Goal: Use online tool/utility: Utilize a website feature to perform a specific function

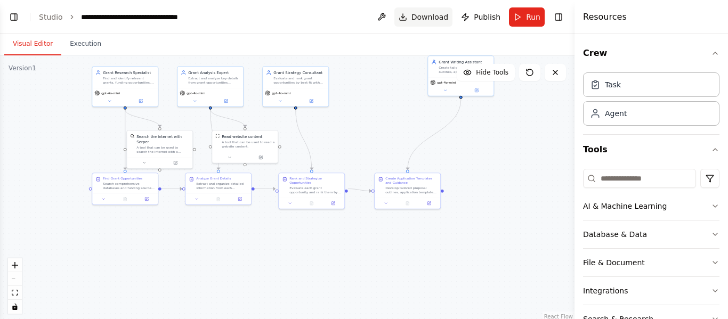
click at [429, 13] on span "Download" at bounding box center [429, 17] width 37 height 11
drag, startPoint x: 609, startPoint y: 160, endPoint x: 486, endPoint y: 251, distance: 153.0
click at [486, 251] on div ".deletable-edge-delete-btn { width: 20px; height: 20px; border: 0px solid #ffff…" at bounding box center [287, 188] width 574 height 266
click at [430, 203] on icon at bounding box center [428, 202] width 3 height 3
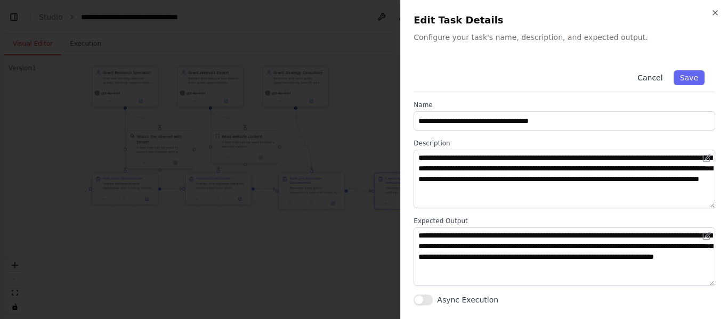
click at [653, 76] on button "Cancel" at bounding box center [650, 77] width 38 height 15
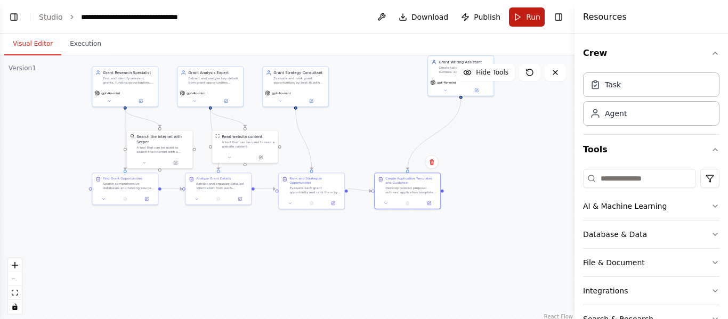
click at [525, 20] on button "Run" at bounding box center [527, 16] width 36 height 19
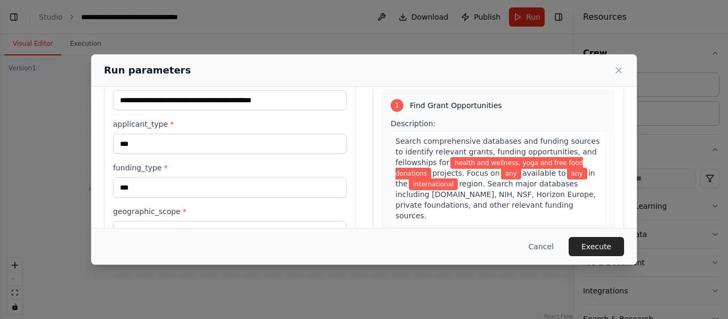
scroll to position [123, 0]
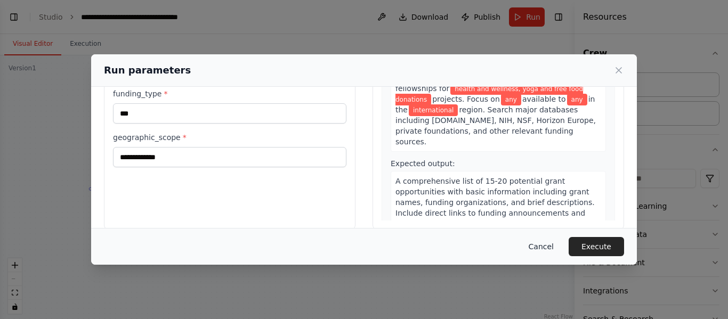
click at [551, 247] on button "Cancel" at bounding box center [541, 246] width 42 height 19
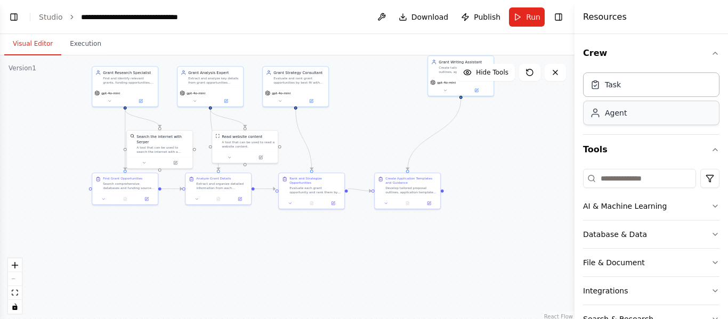
click at [625, 121] on div "Agent" at bounding box center [651, 113] width 136 height 25
click at [630, 100] on div "Task Agent" at bounding box center [651, 97] width 136 height 58
click at [631, 109] on div "Agent" at bounding box center [651, 113] width 136 height 25
click at [613, 87] on div "Task" at bounding box center [613, 84] width 16 height 11
click at [555, 75] on icon at bounding box center [555, 72] width 9 height 9
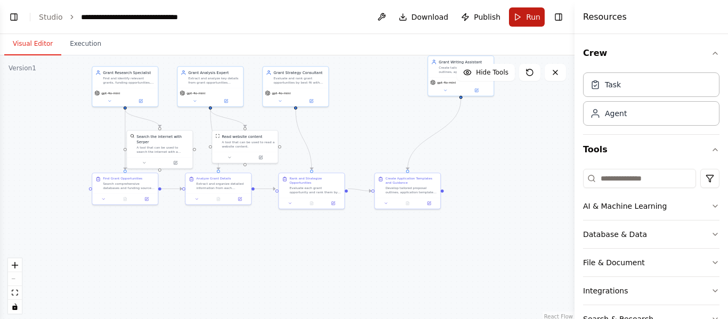
click at [529, 14] on span "Run" at bounding box center [533, 17] width 14 height 11
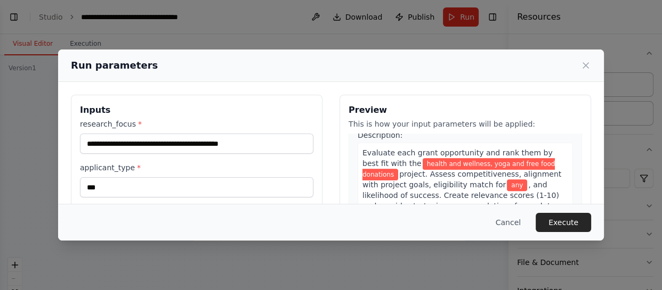
scroll to position [492, 0]
click at [515, 222] on button "Cancel" at bounding box center [508, 222] width 42 height 19
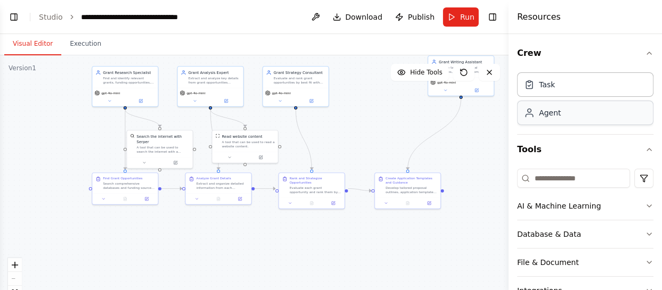
click at [628, 117] on div "Agent" at bounding box center [585, 113] width 136 height 25
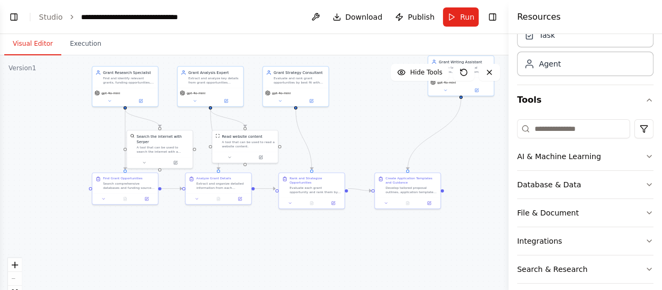
scroll to position [87, 0]
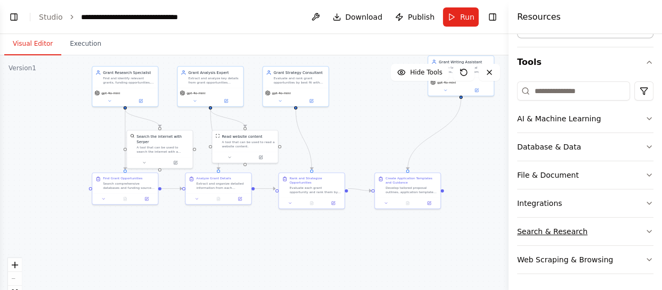
click at [635, 229] on button "Search & Research" at bounding box center [585, 232] width 136 height 28
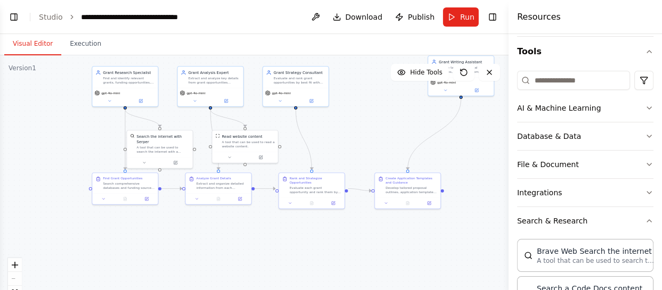
scroll to position [628, 0]
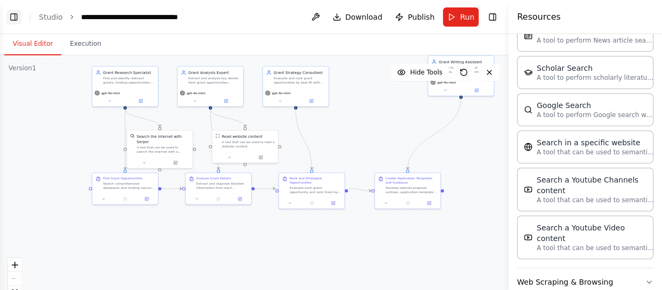
click at [16, 14] on button "Toggle Left Sidebar" at bounding box center [13, 17] width 15 height 15
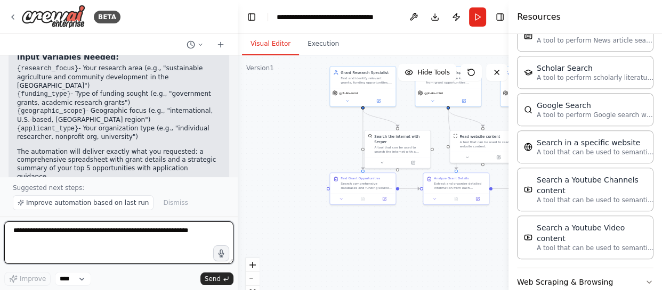
click at [130, 238] on textarea at bounding box center [118, 243] width 229 height 43
paste textarea "**********"
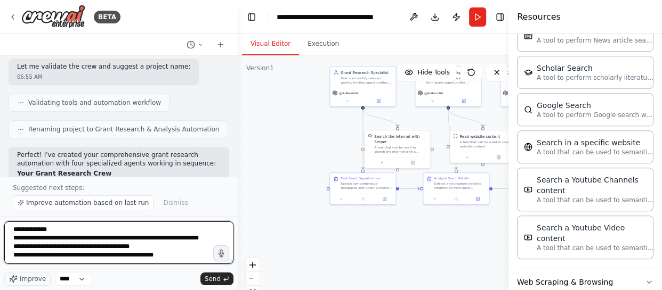
scroll to position [1154, 0]
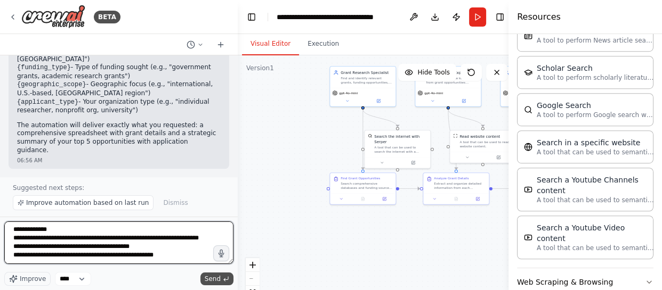
type textarea "**********"
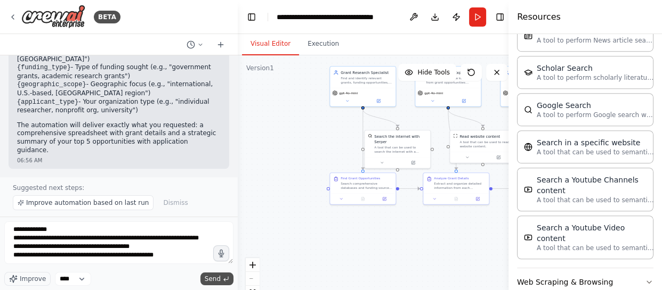
click at [214, 279] on span "Send" at bounding box center [213, 279] width 16 height 9
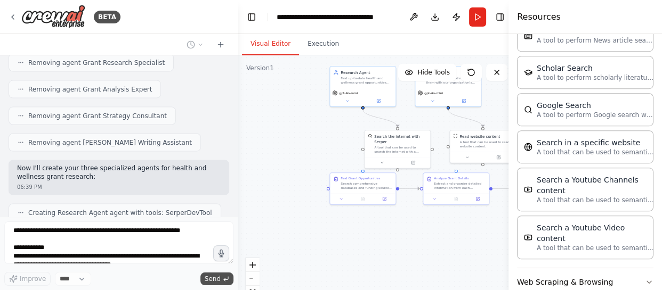
scroll to position [2061, 0]
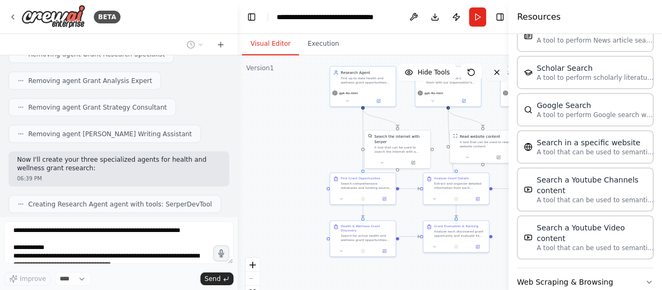
click at [500, 69] on button at bounding box center [496, 72] width 21 height 17
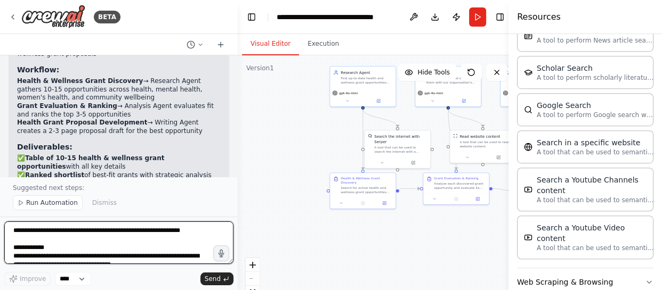
scroll to position [2830, 0]
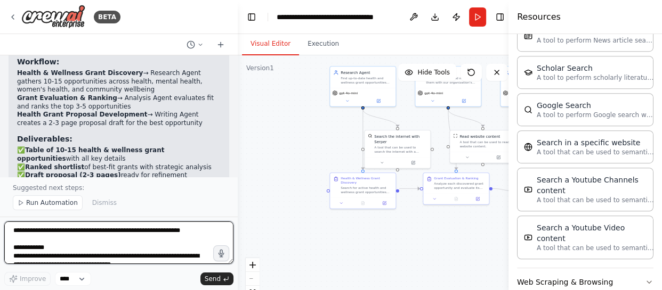
click at [119, 237] on textarea at bounding box center [118, 243] width 229 height 43
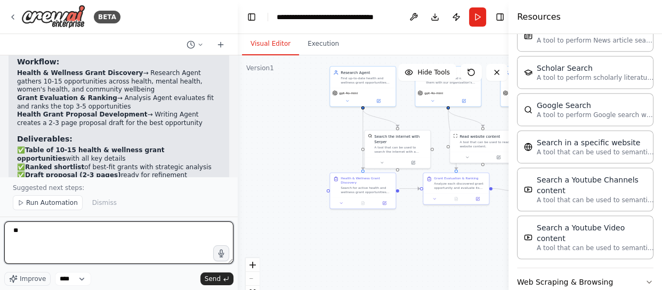
type textarea "*"
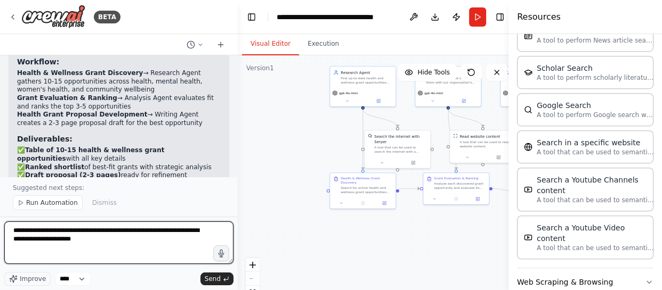
type textarea "**********"
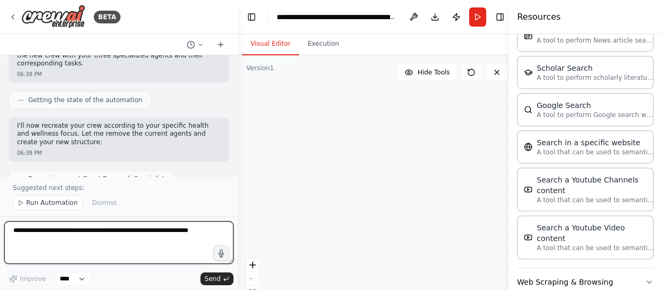
scroll to position [2108, 0]
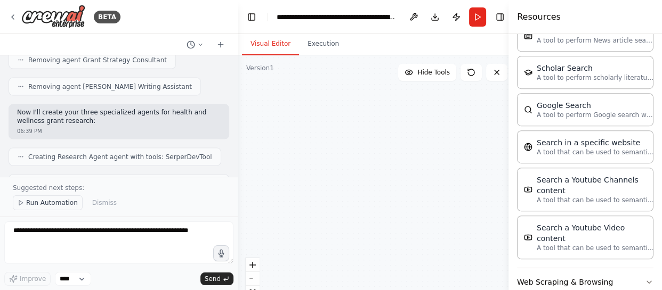
click at [67, 199] on span "Run Automation" at bounding box center [52, 203] width 52 height 9
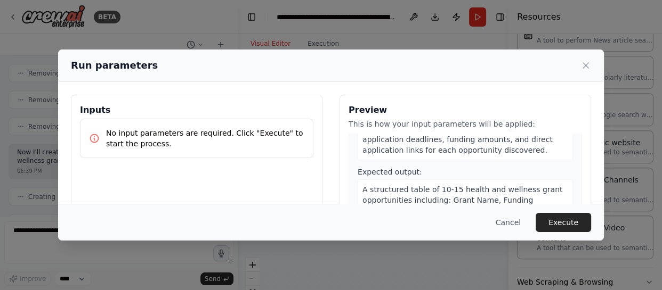
scroll to position [108, 0]
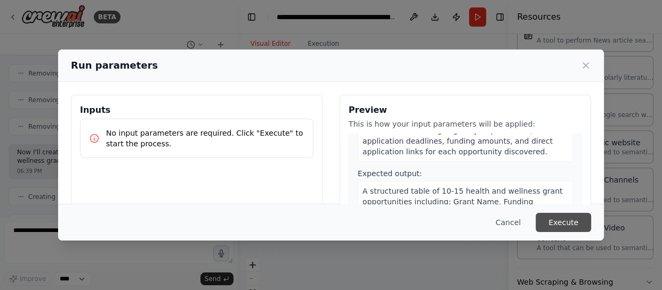
click at [556, 218] on button "Execute" at bounding box center [562, 222] width 55 height 19
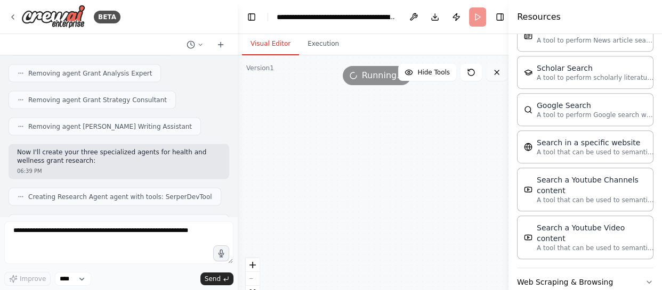
scroll to position [3313, 0]
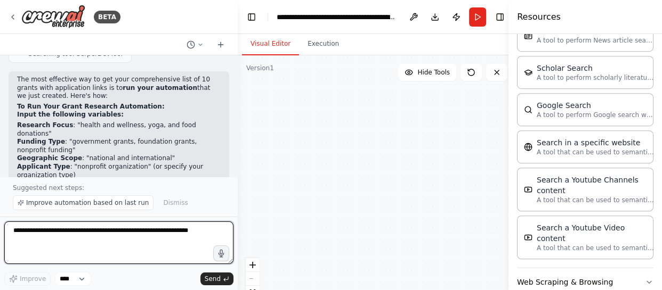
click at [113, 241] on textarea at bounding box center [118, 243] width 229 height 43
type textarea "**"
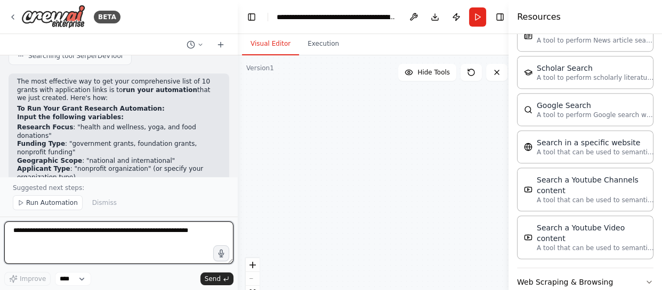
scroll to position [4243, 0]
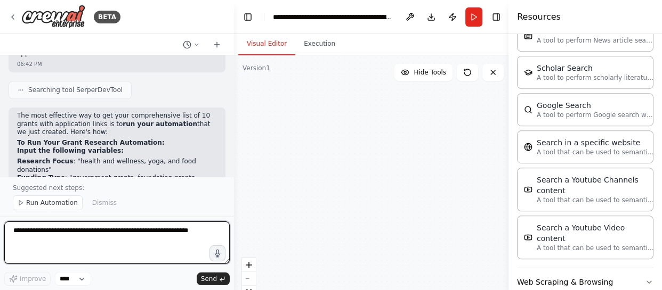
click at [234, 163] on div "BETA CrewAI Prompt – Grant Research Objective: Find and summarize relevant gran…" at bounding box center [331, 145] width 662 height 290
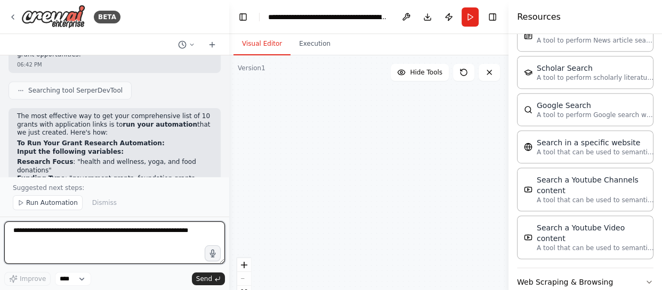
drag, startPoint x: 229, startPoint y: 166, endPoint x: 229, endPoint y: 160, distance: 5.9
click at [229, 160] on div "BETA CrewAI Prompt – Grant Research Objective: Find and summarize relevant gran…" at bounding box center [331, 145] width 662 height 290
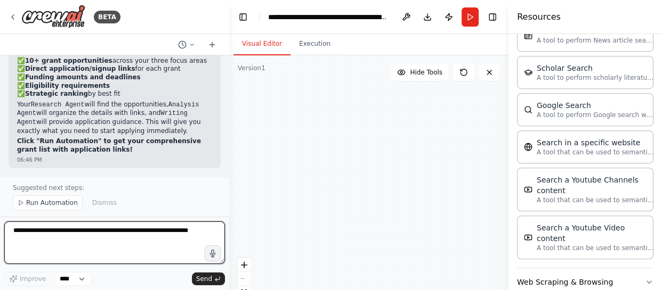
scroll to position [3724, 0]
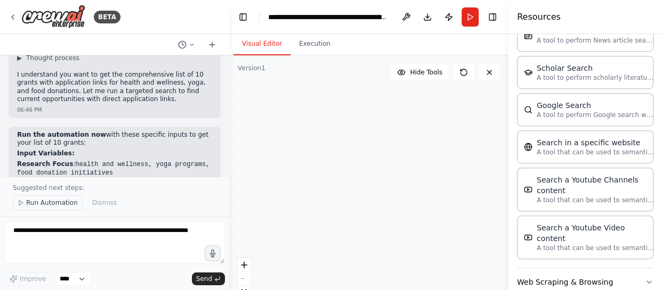
click at [58, 203] on span "Run Automation" at bounding box center [52, 203] width 52 height 9
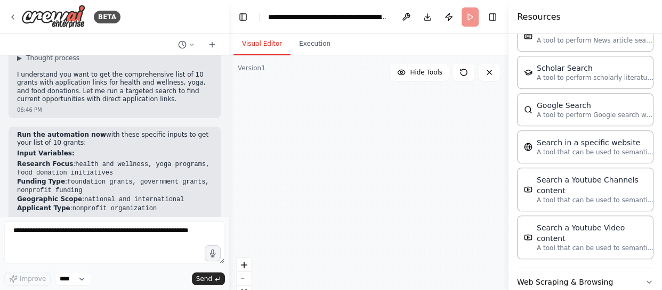
scroll to position [3684, 0]
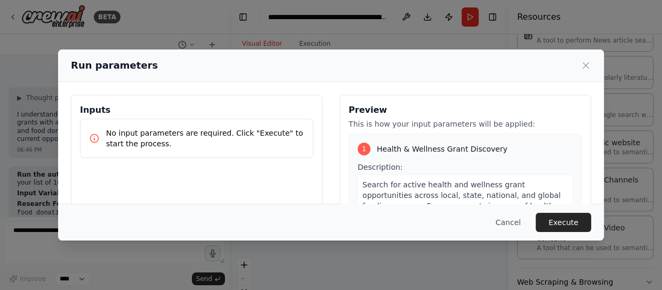
click at [225, 205] on div "Cancel Execute" at bounding box center [331, 222] width 546 height 37
click at [551, 221] on button "Execute" at bounding box center [562, 222] width 55 height 19
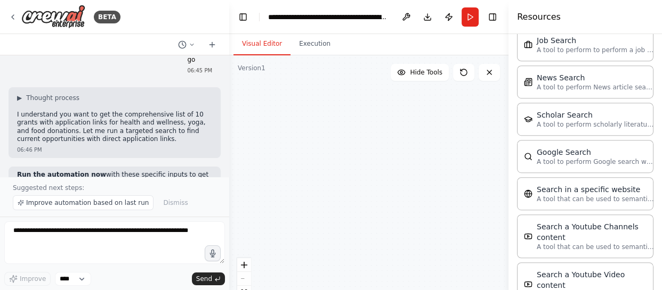
scroll to position [577, 0]
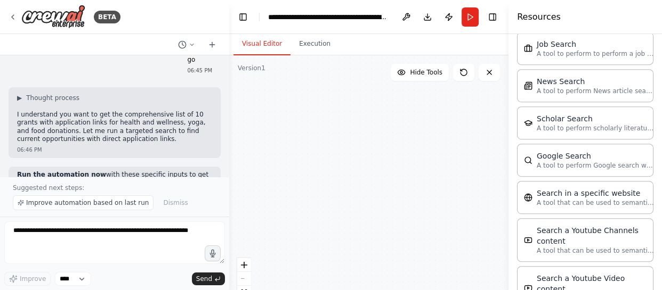
click at [224, 162] on div "BETA CrewAI Prompt – Grant Research Objective: Find and summarize relevant gran…" at bounding box center [331, 145] width 662 height 290
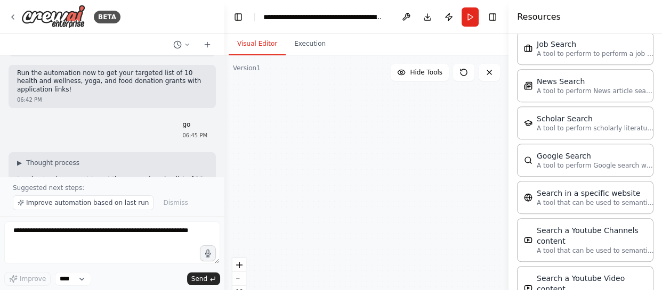
scroll to position [3773, 0]
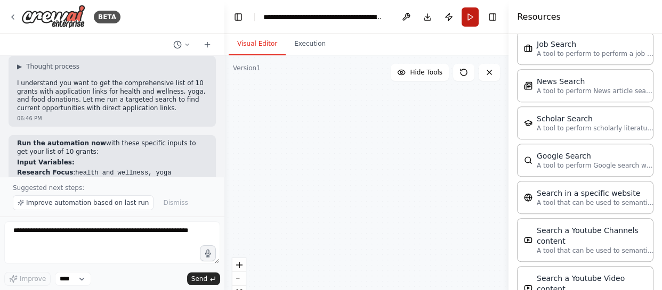
click at [469, 20] on button "Run" at bounding box center [469, 16] width 17 height 19
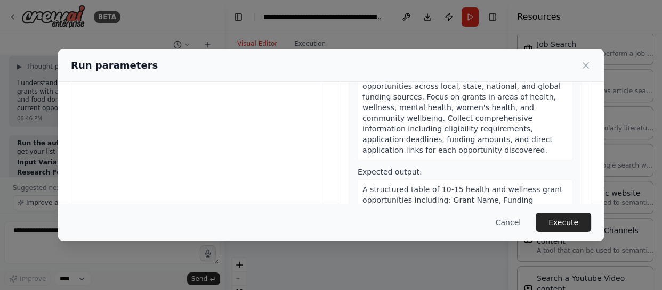
scroll to position [155, 0]
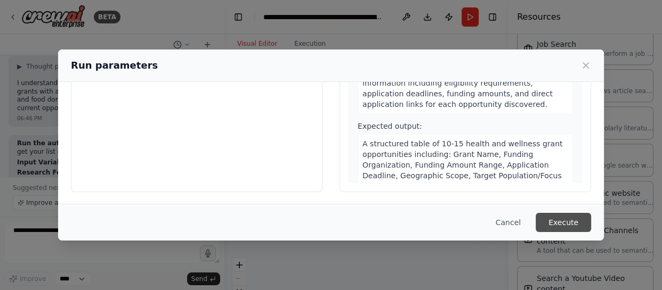
click at [569, 217] on button "Execute" at bounding box center [562, 222] width 55 height 19
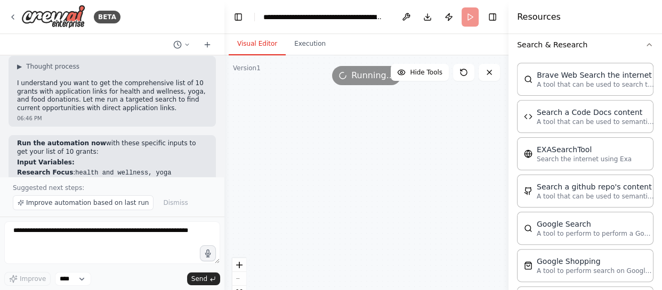
scroll to position [0, 0]
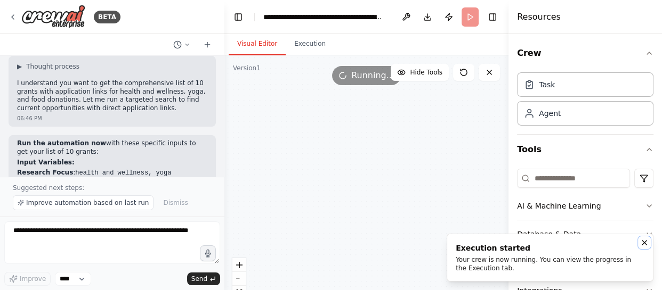
click at [645, 242] on icon "Notifications (F8)" at bounding box center [644, 243] width 9 height 9
